Goal: Navigation & Orientation: Go to known website

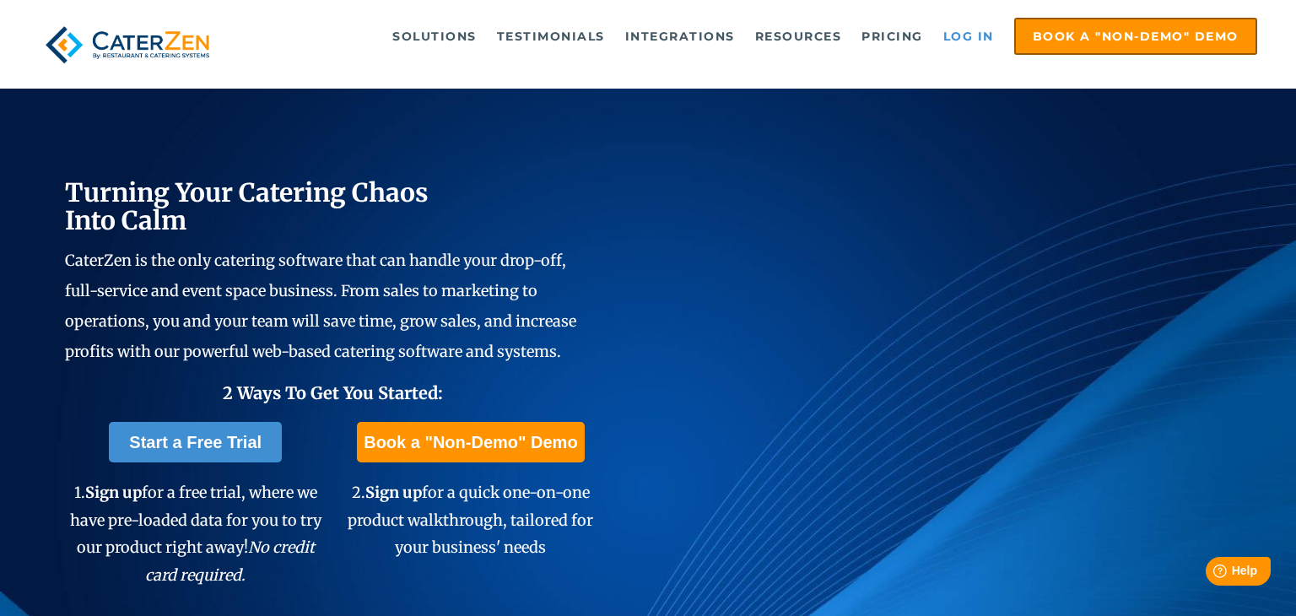
click at [950, 36] on link "Log in" at bounding box center [969, 36] width 68 height 34
click at [959, 31] on link "Log in" at bounding box center [969, 36] width 68 height 34
click at [965, 39] on link "Log in" at bounding box center [969, 36] width 68 height 34
